Goal: Task Accomplishment & Management: Manage account settings

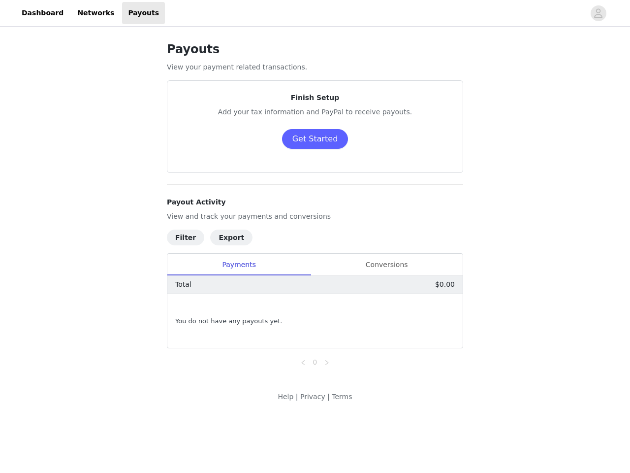
click at [315, 207] on h4 "Payout Activity" at bounding box center [315, 202] width 296 height 10
click at [315, 13] on div at bounding box center [375, 13] width 420 height 22
click at [599, 13] on icon "avatar" at bounding box center [598, 13] width 9 height 16
click at [315, 139] on body "Dashboard Networks Payouts Payouts View your payment related transactions. Fini…" at bounding box center [315, 236] width 630 height 473
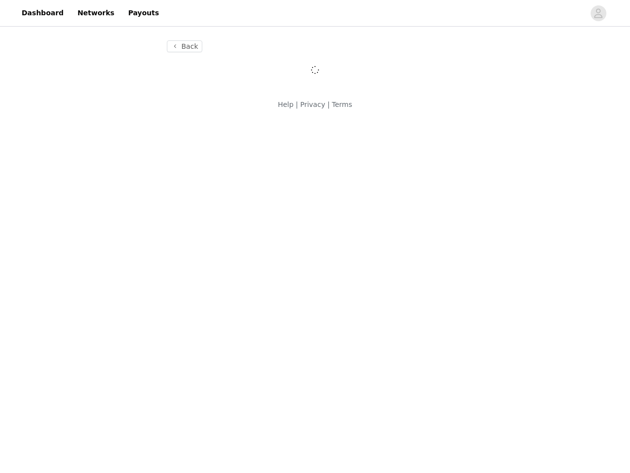
click at [185, 122] on div "Help | Privacy | Terms" at bounding box center [315, 110] width 630 height 22
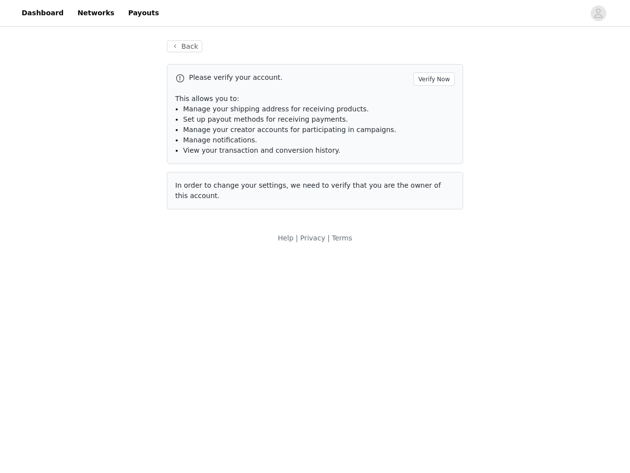
click at [183, 237] on div "Help | Privacy | Terms" at bounding box center [315, 244] width 630 height 22
click at [224, 237] on div "Help | Privacy | Terms" at bounding box center [315, 244] width 630 height 22
click at [239, 264] on body "Dashboard Networks Payouts Back Please verify your account. Verify Now This all…" at bounding box center [315, 236] width 630 height 473
click at [387, 264] on body "Dashboard Networks Payouts Back Please verify your account. Verify Now This all…" at bounding box center [315, 236] width 630 height 473
